Goal: Information Seeking & Learning: Learn about a topic

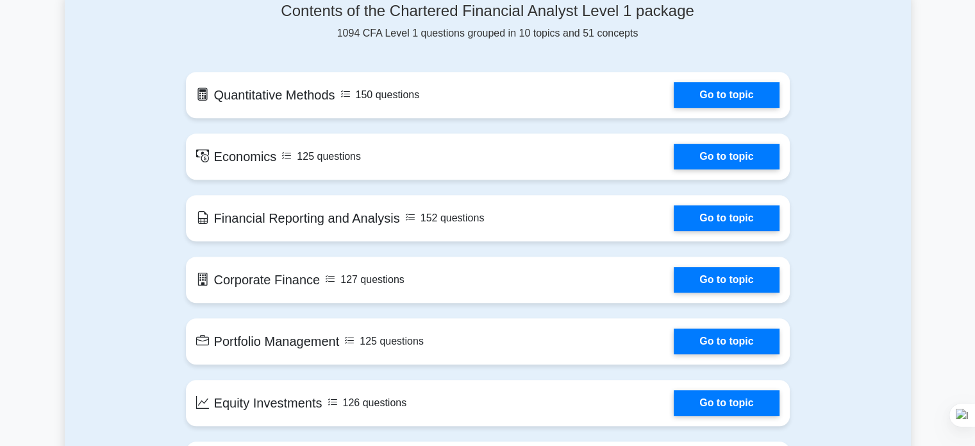
scroll to position [620, 0]
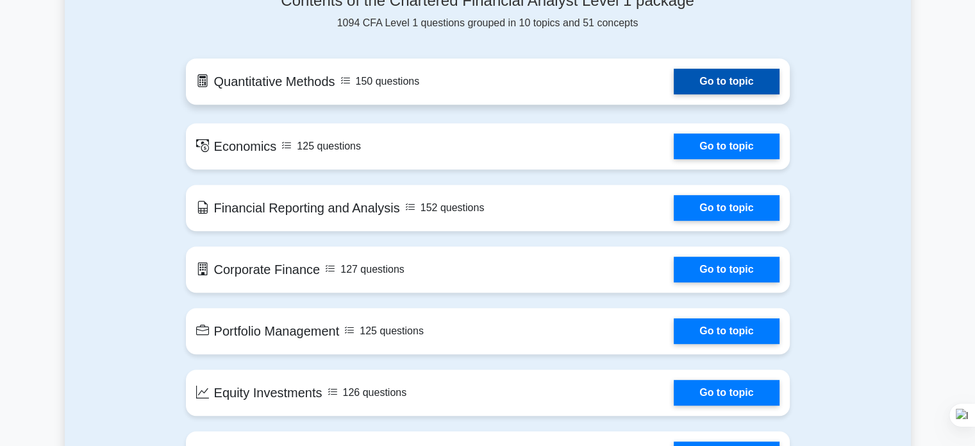
click at [767, 78] on link "Go to topic" at bounding box center [726, 82] width 105 height 26
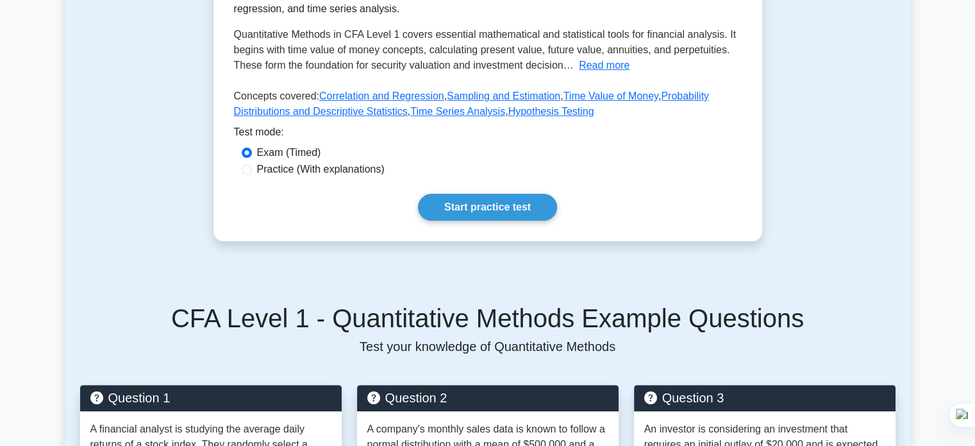
scroll to position [294, 0]
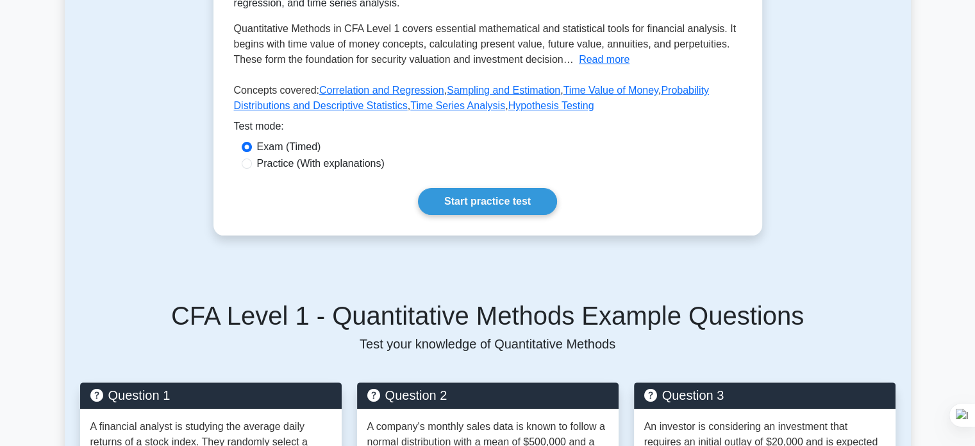
click at [564, 189] on div "Start practice test" at bounding box center [488, 201] width 508 height 27
click at [541, 196] on link "Start practice test" at bounding box center [487, 201] width 139 height 27
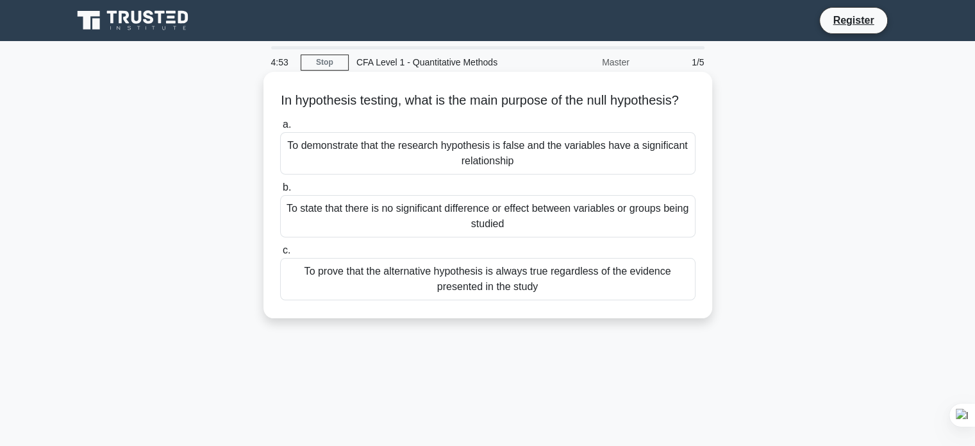
click at [523, 174] on div "To demonstrate that the research hypothesis is false and the variables have a s…" at bounding box center [487, 153] width 415 height 42
click at [280, 129] on input "a. To demonstrate that the research hypothesis is false and the variables have …" at bounding box center [280, 125] width 0 height 8
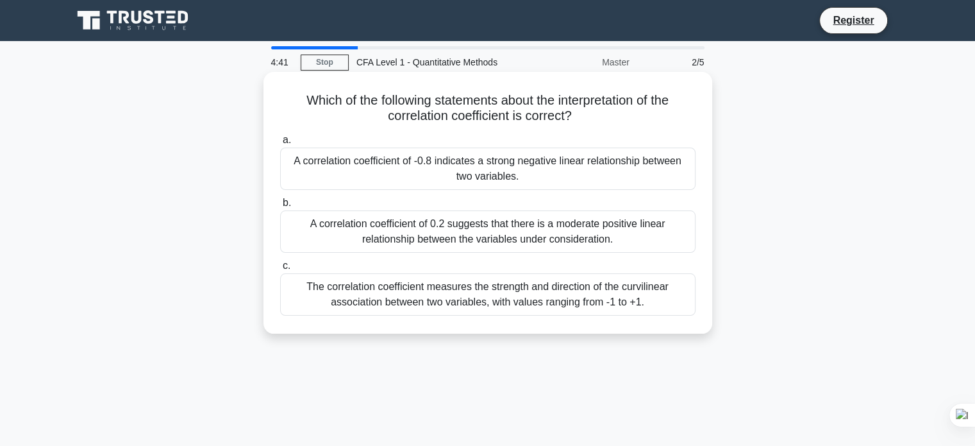
click at [518, 229] on div "A correlation coefficient of 0.2 suggests that there is a moderate positive lin…" at bounding box center [487, 231] width 415 height 42
click at [280, 207] on input "b. A correlation coefficient of 0.2 suggests that there is a moderate positive …" at bounding box center [280, 203] width 0 height 8
